Goal: Transaction & Acquisition: Purchase product/service

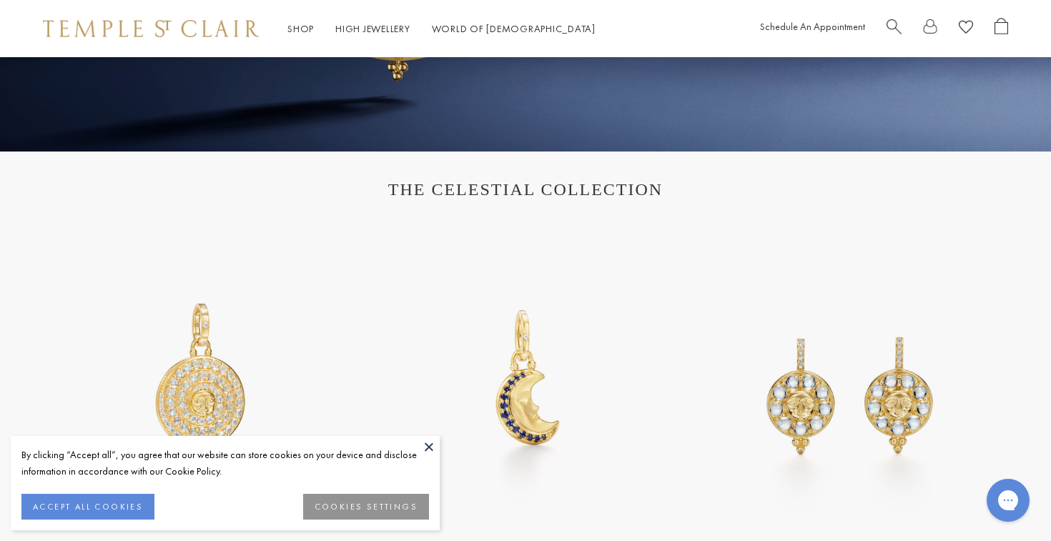
scroll to position [565, 0]
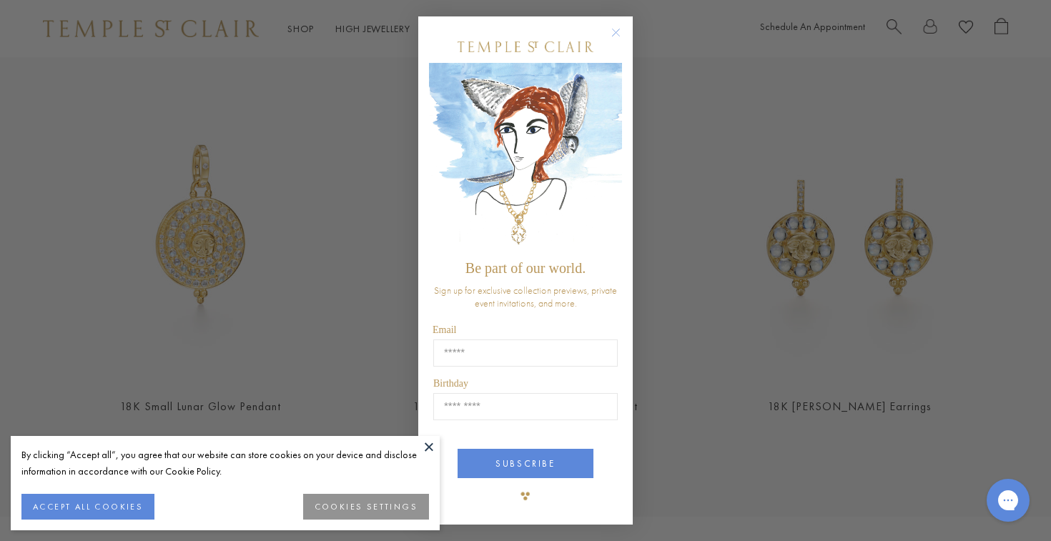
click at [620, 32] on circle "Close dialog" at bounding box center [616, 32] width 17 height 17
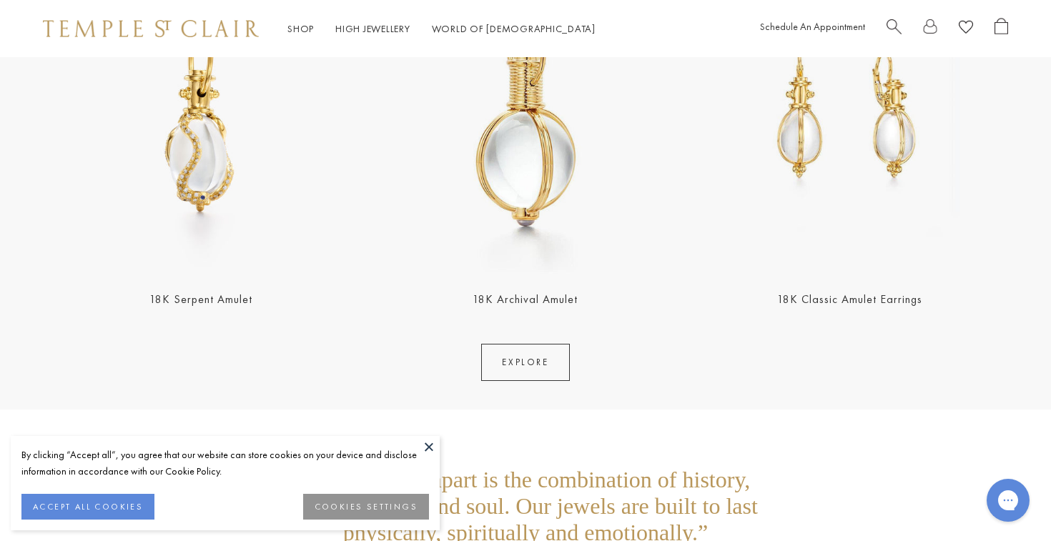
scroll to position [2833, 0]
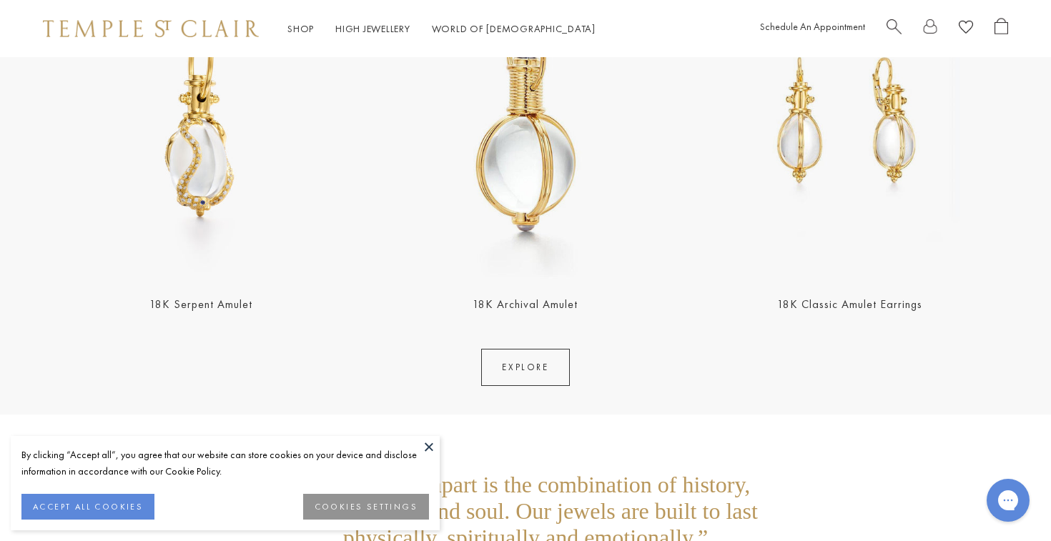
click at [539, 212] on img at bounding box center [525, 122] width 316 height 316
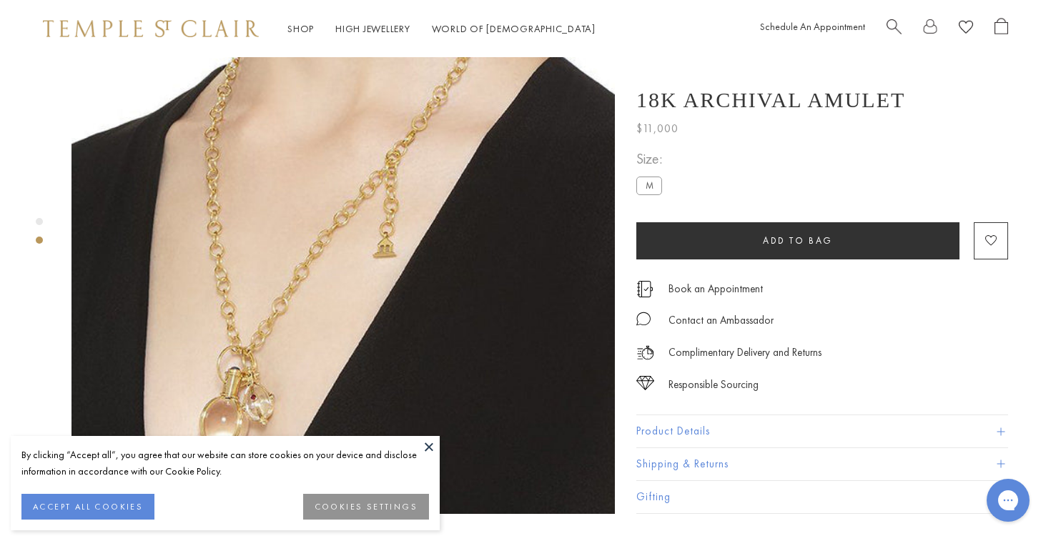
scroll to position [698, 0]
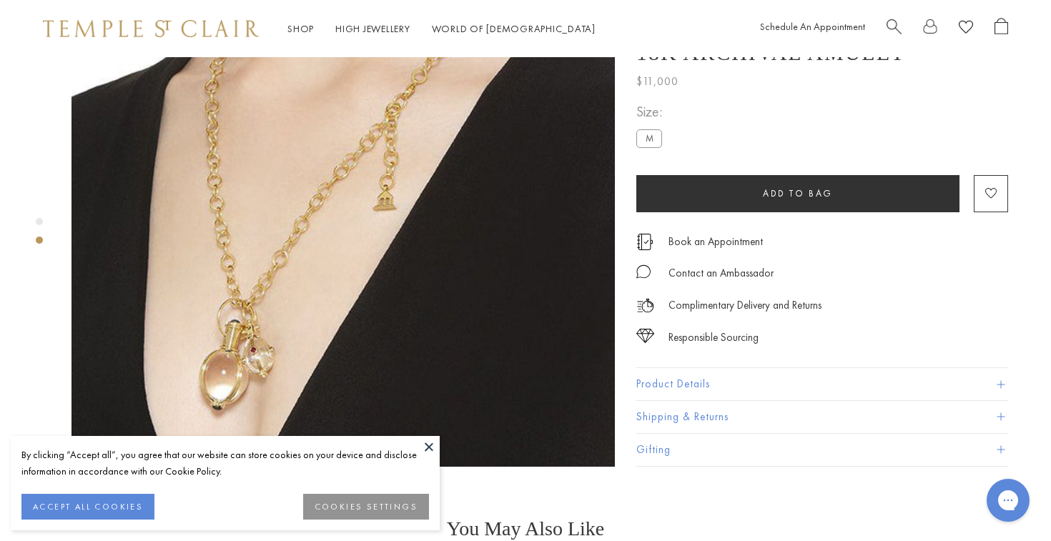
click at [430, 444] on button at bounding box center [428, 446] width 21 height 21
